Goal: Obtain resource: Obtain resource

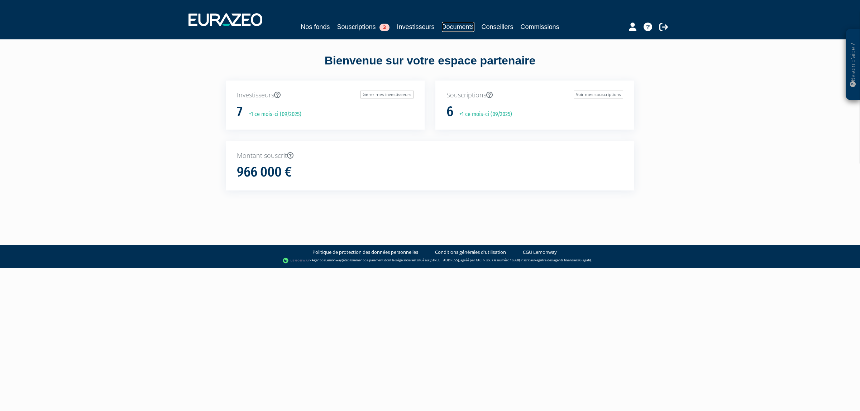
click at [452, 25] on link "Documents" at bounding box center [458, 27] width 33 height 10
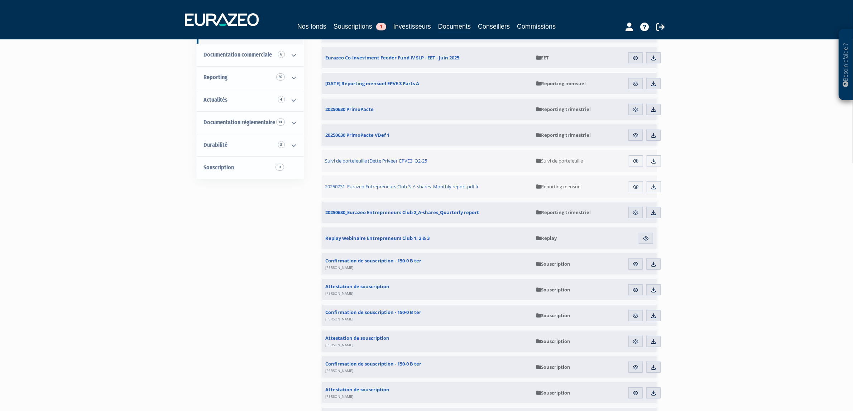
scroll to position [90, 0]
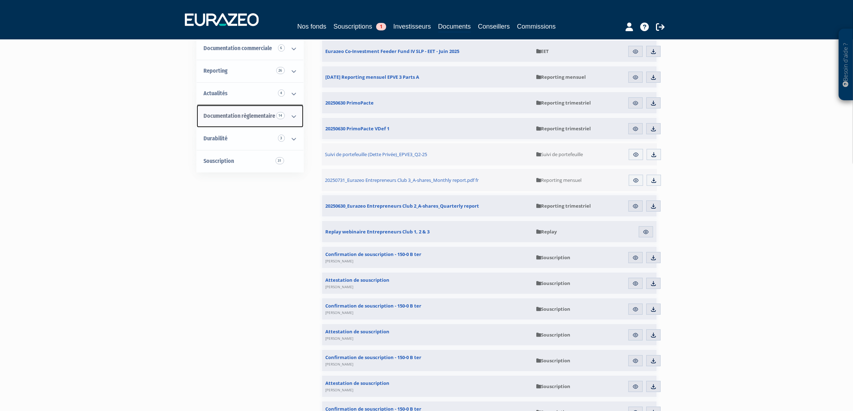
click at [267, 119] on span "Documentation règlementaire 14" at bounding box center [240, 115] width 72 height 7
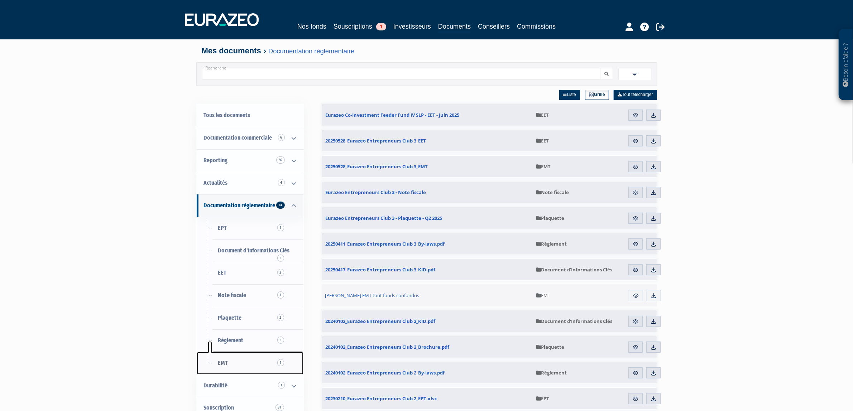
drag, startPoint x: 230, startPoint y: 367, endPoint x: 227, endPoint y: 354, distance: 13.8
click at [230, 366] on link "EMT 1" at bounding box center [250, 363] width 107 height 23
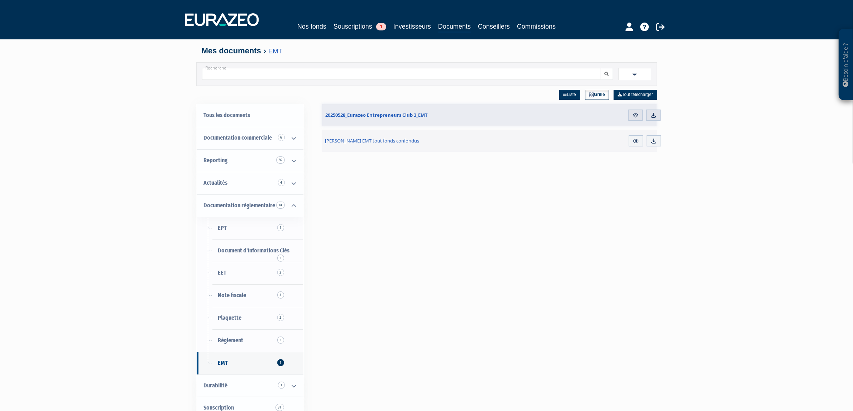
click at [68, 226] on div "Besoin d'aide ? × J'ai besoin d'aide Si vous avez une question à propos du fonc…" at bounding box center [426, 261] width 853 height 522
